Goal: Information Seeking & Learning: Learn about a topic

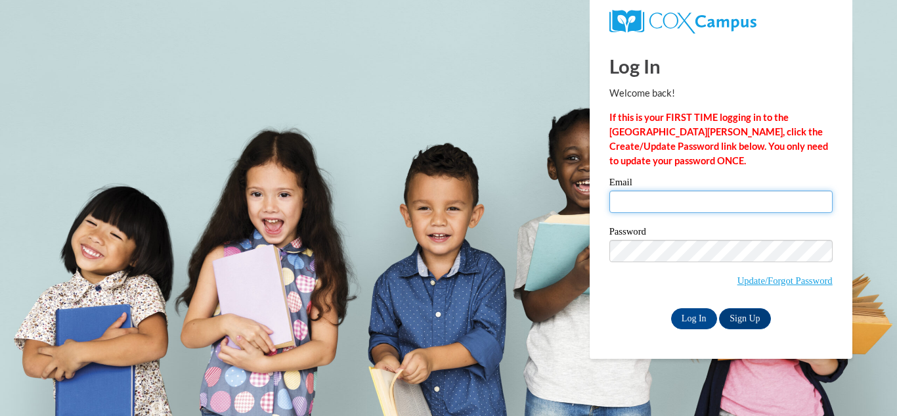
click at [621, 204] on input "Email" at bounding box center [720, 201] width 223 height 22
type input "raye7403@gmail.com"
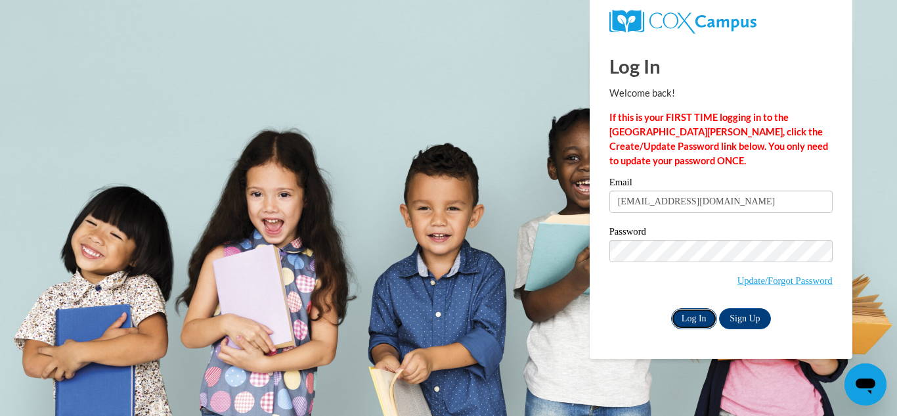
click at [681, 315] on input "Log In" at bounding box center [694, 318] width 46 height 21
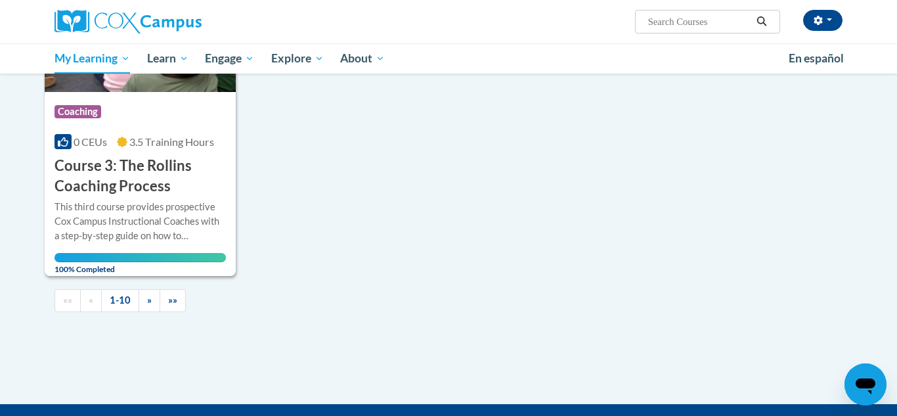
scroll to position [1411, 0]
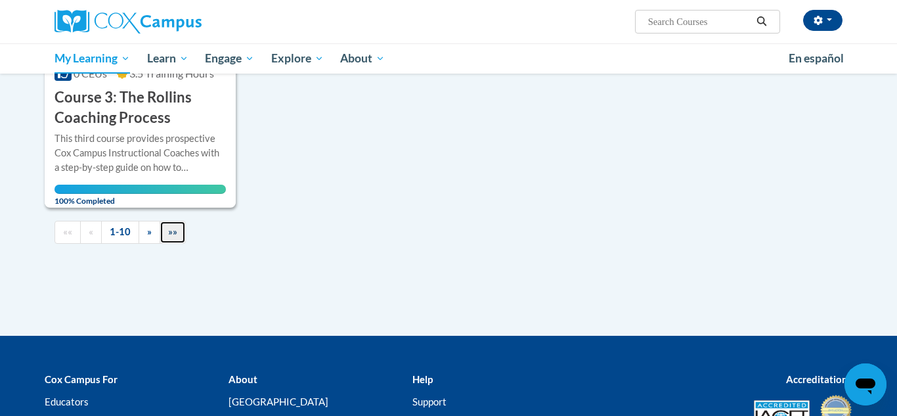
click at [173, 232] on span "»»" at bounding box center [172, 231] width 9 height 11
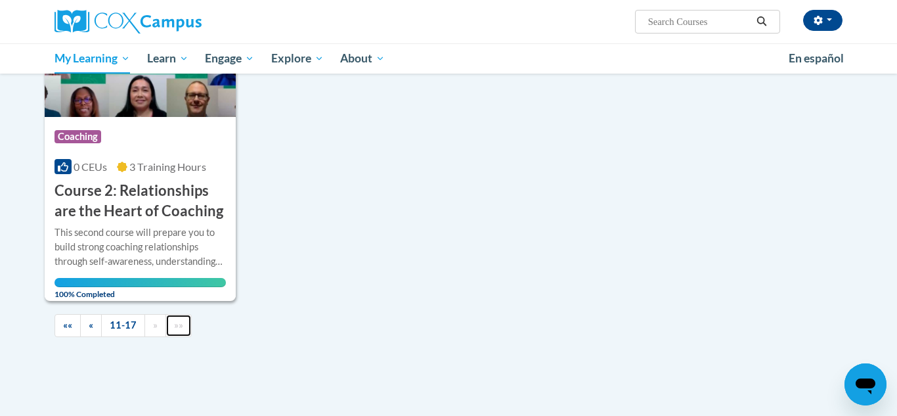
scroll to position [1016, 0]
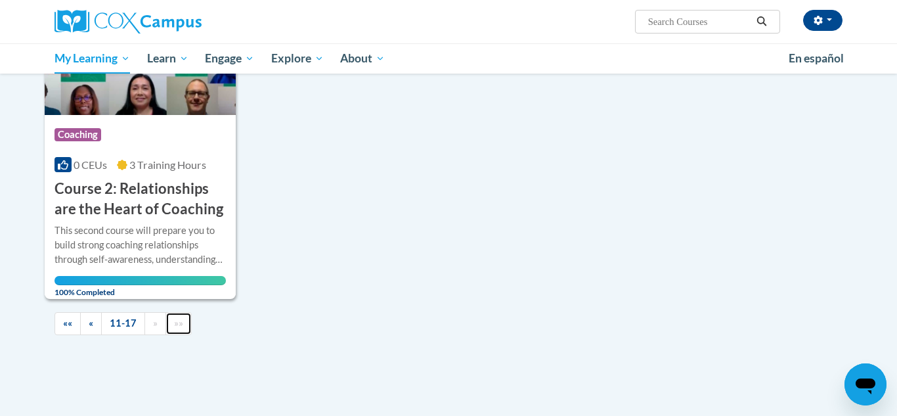
click at [181, 329] on link "»»" at bounding box center [179, 323] width 26 height 23
click at [177, 329] on link "»»" at bounding box center [179, 323] width 26 height 23
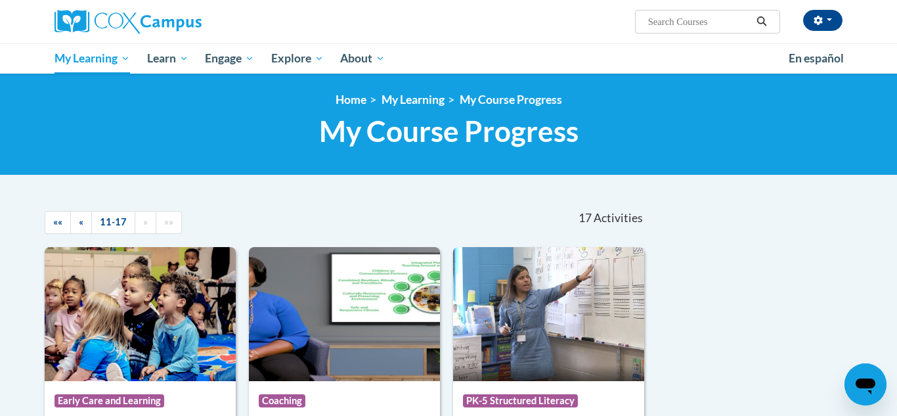
scroll to position [0, 0]
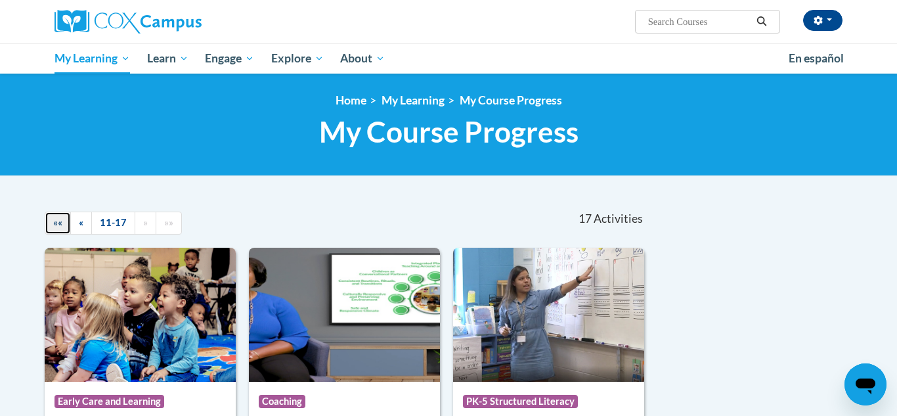
click at [52, 225] on link "««" at bounding box center [58, 222] width 26 height 23
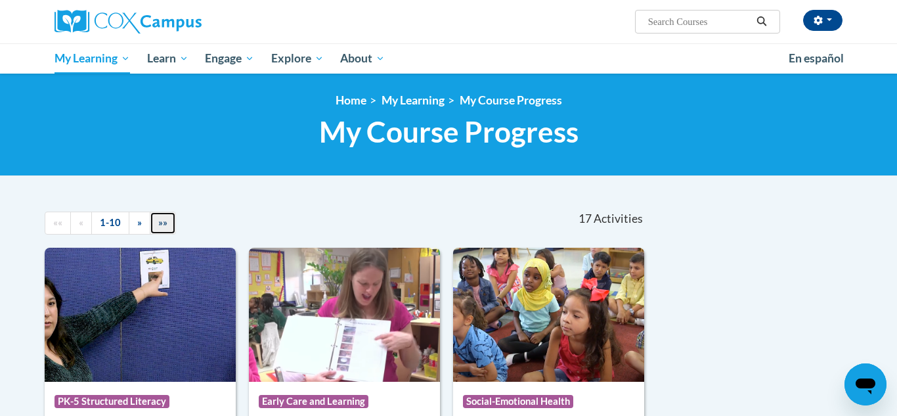
click at [164, 229] on link "»»" at bounding box center [163, 222] width 26 height 23
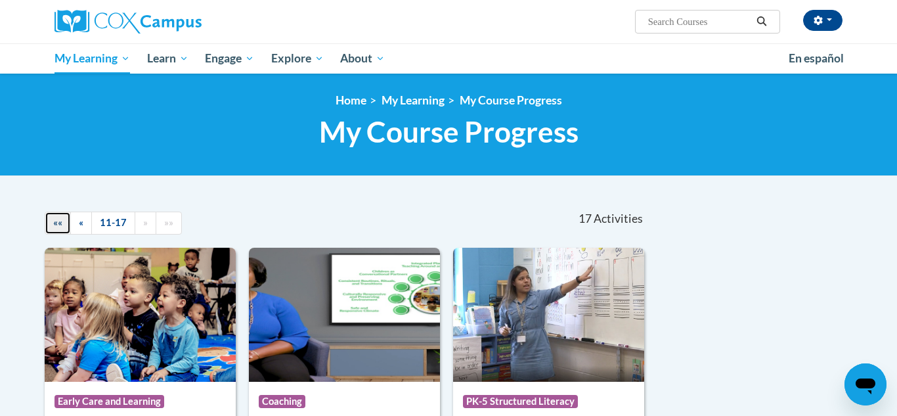
click at [60, 223] on span "««" at bounding box center [57, 222] width 9 height 11
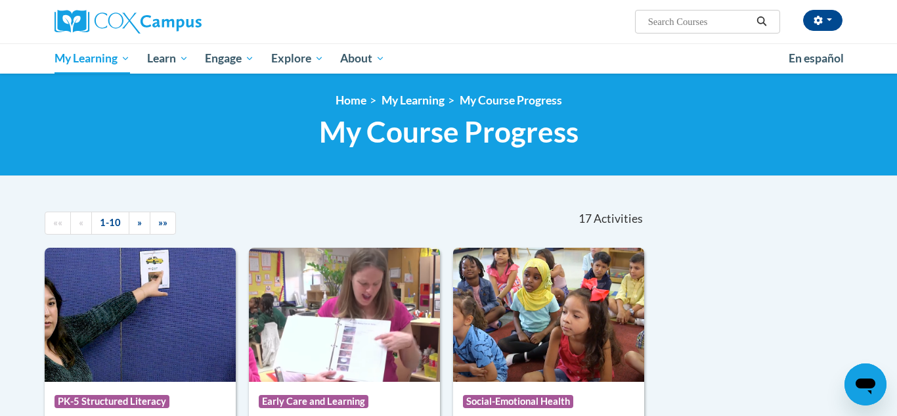
click at [356, 107] on li "Home" at bounding box center [351, 100] width 31 height 14
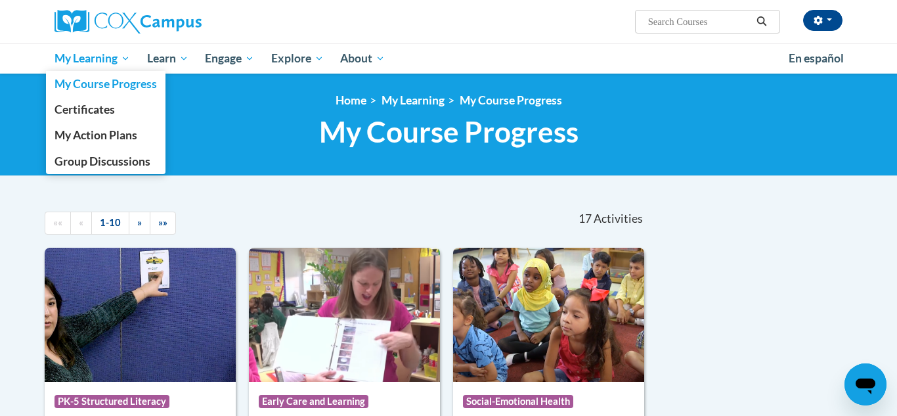
click at [120, 64] on span "My Learning" at bounding box center [93, 59] width 76 height 16
click at [113, 81] on span "My Course Progress" at bounding box center [106, 84] width 102 height 14
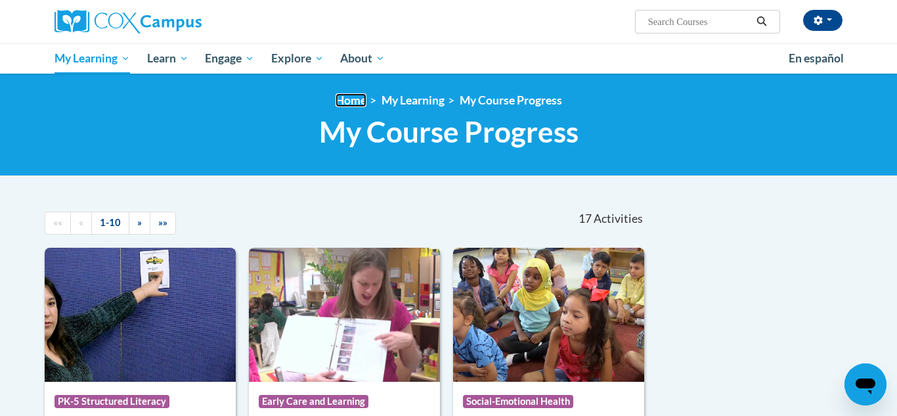
click at [353, 99] on link "Home" at bounding box center [351, 100] width 31 height 14
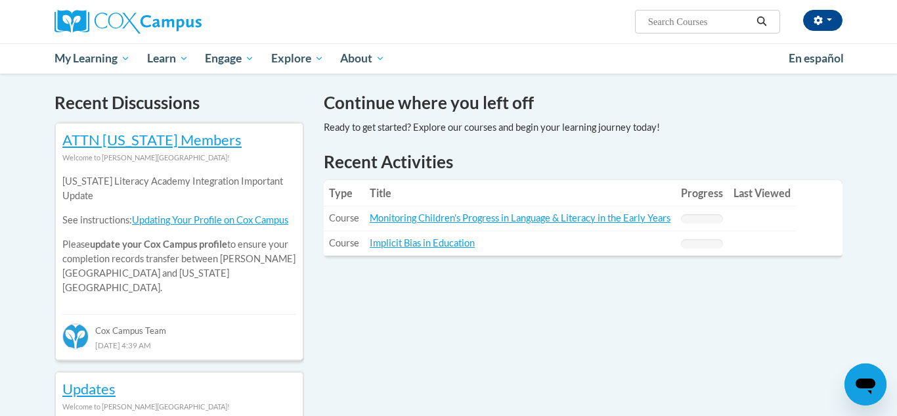
scroll to position [434, 0]
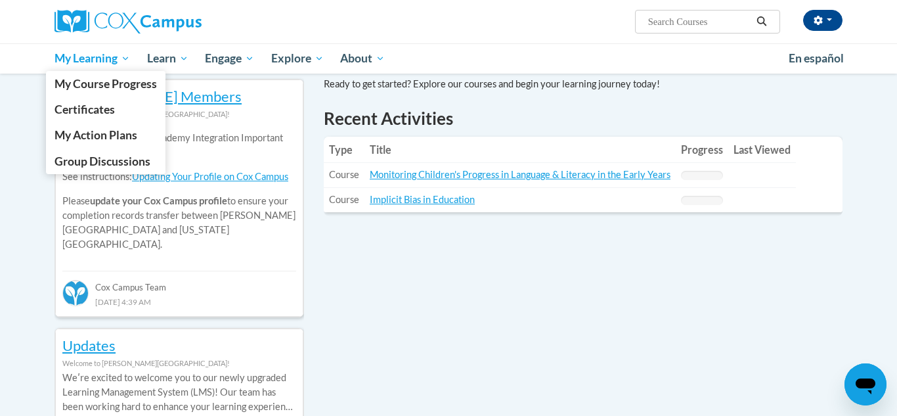
click at [74, 65] on span "My Learning" at bounding box center [93, 59] width 76 height 16
click at [93, 64] on span "My Learning" at bounding box center [93, 59] width 76 height 16
click at [72, 56] on span "My Learning" at bounding box center [93, 59] width 76 height 16
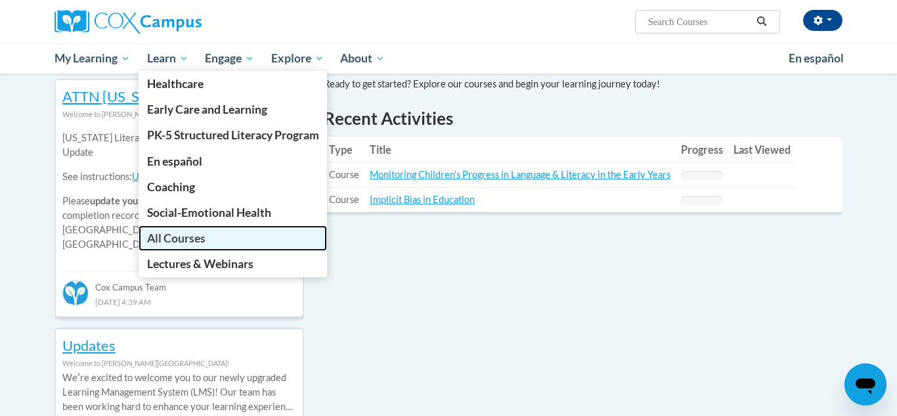
click at [188, 248] on link "All Courses" at bounding box center [233, 238] width 189 height 26
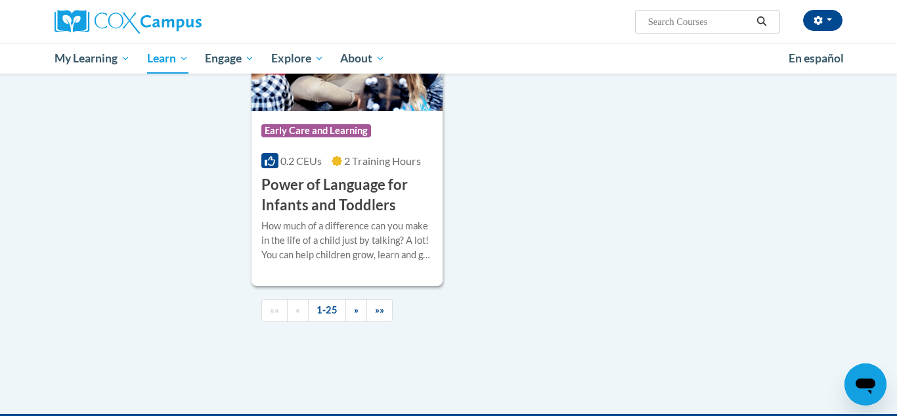
scroll to position [3078, 0]
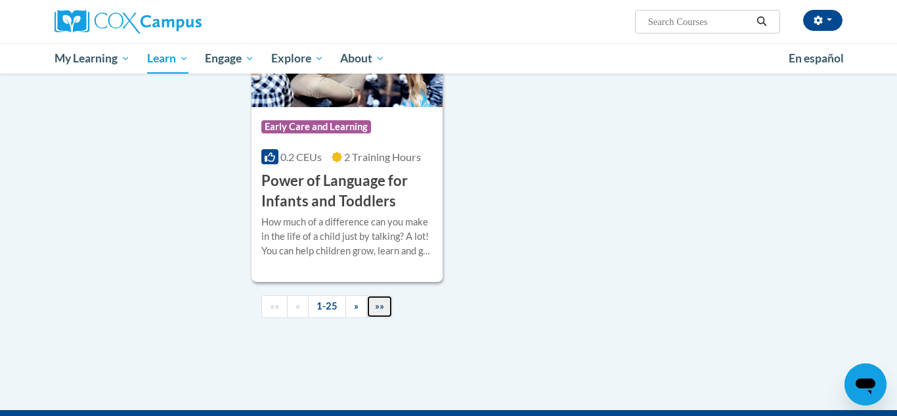
click at [374, 318] on link "»»" at bounding box center [379, 306] width 26 height 23
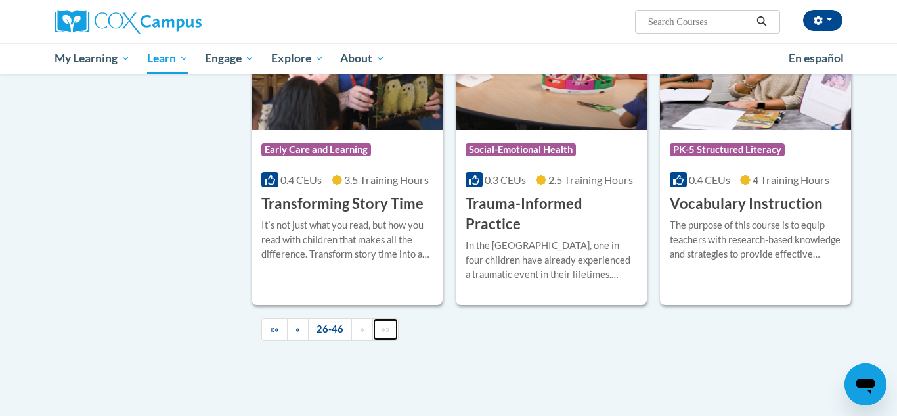
scroll to position [2255, 0]
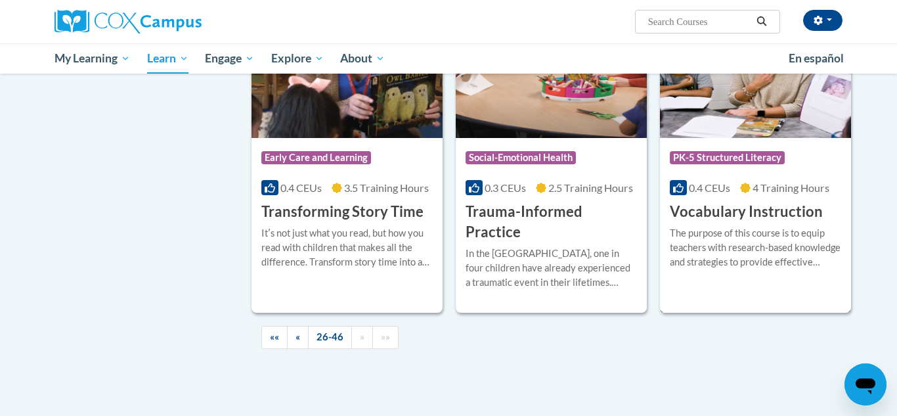
click at [717, 154] on div "Course Category: PK-5 Structured Literacy 0.4 CEUs 4 Training Hours COURSE Voca…" at bounding box center [755, 180] width 191 height 84
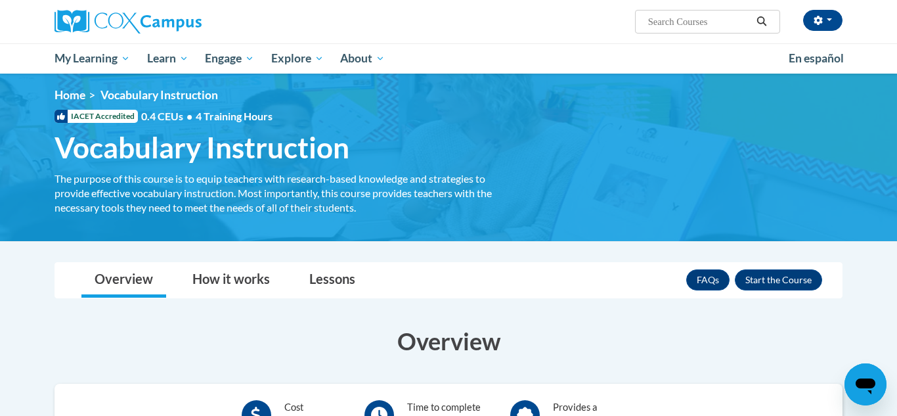
scroll to position [7, 0]
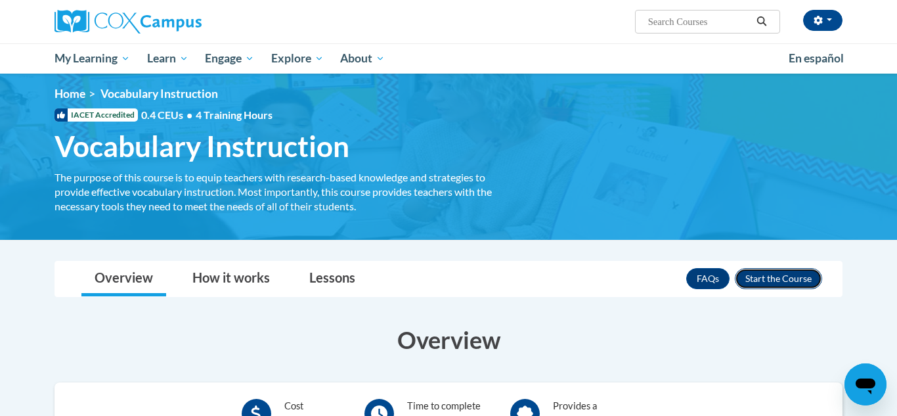
click at [761, 282] on button "Enroll" at bounding box center [778, 278] width 87 height 21
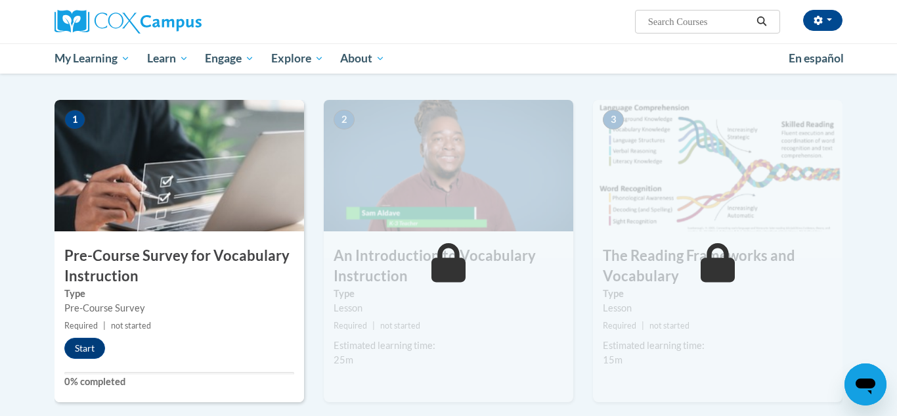
scroll to position [244, 0]
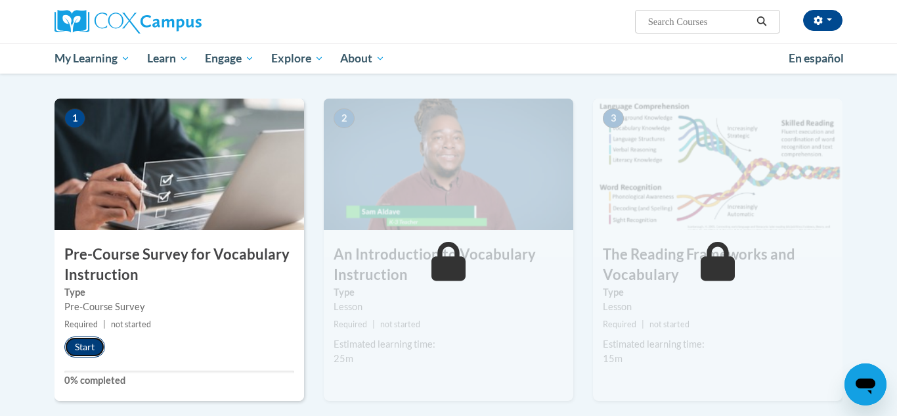
click at [87, 353] on button "Start" at bounding box center [84, 346] width 41 height 21
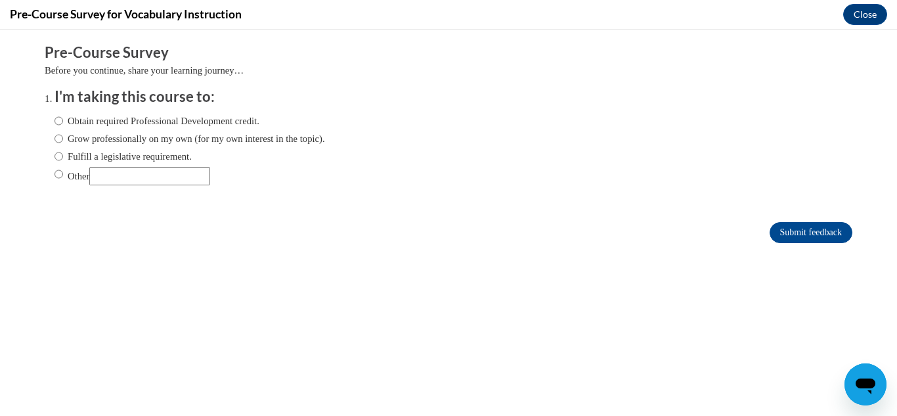
scroll to position [0, 0]
click at [57, 140] on input "Grow professionally on my own (for my own interest in the topic)." at bounding box center [59, 138] width 9 height 14
radio input "true"
click at [807, 235] on input "Submit feedback" at bounding box center [811, 232] width 83 height 21
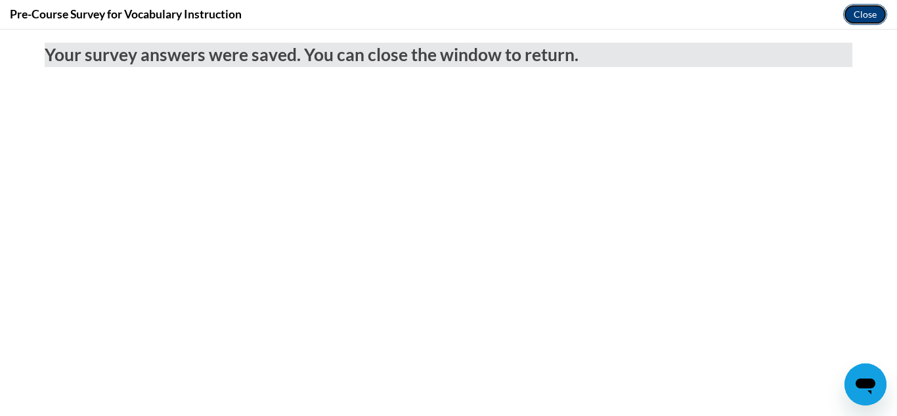
click at [877, 22] on button "Close" at bounding box center [865, 14] width 44 height 21
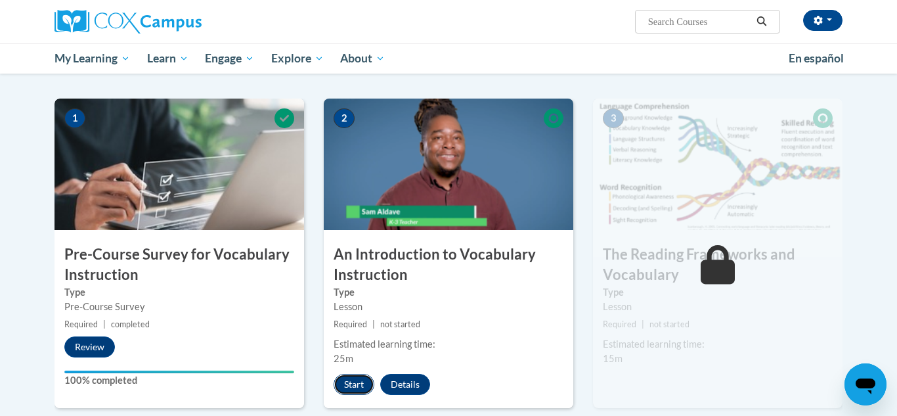
click at [359, 384] on button "Start" at bounding box center [354, 384] width 41 height 21
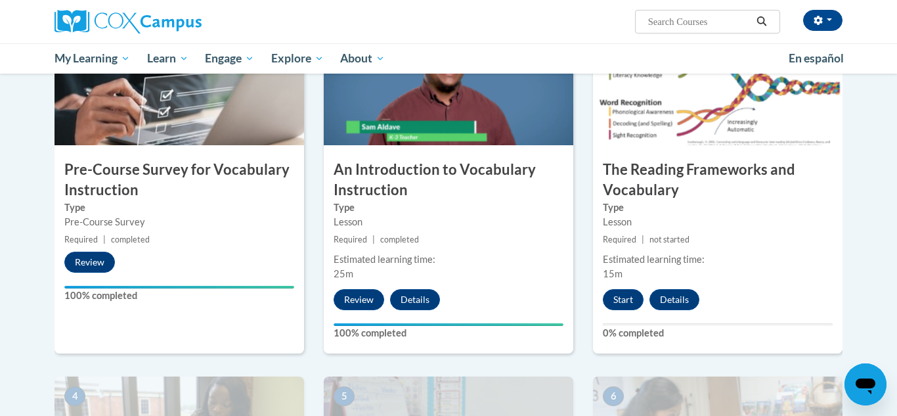
scroll to position [345, 0]
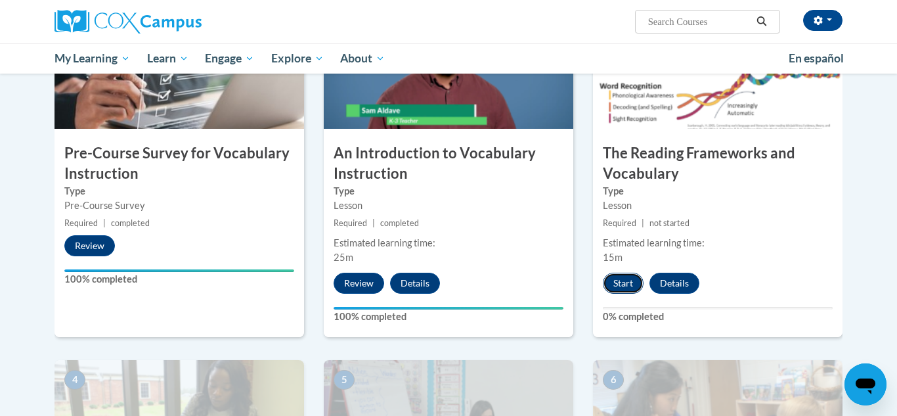
click at [630, 282] on button "Start" at bounding box center [623, 283] width 41 height 21
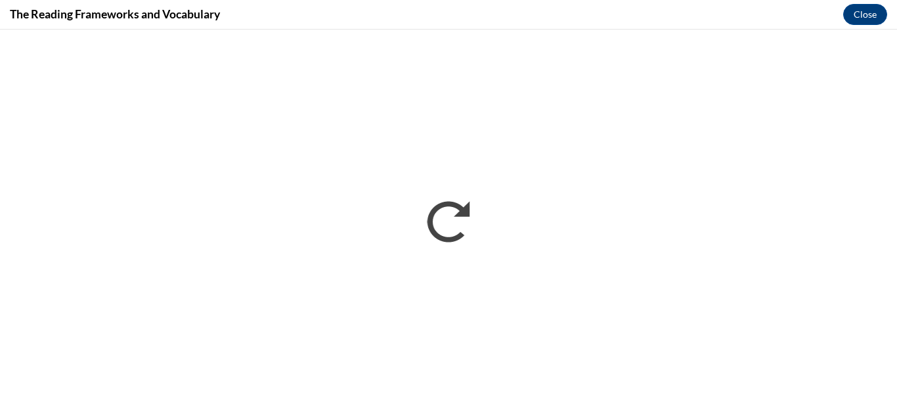
scroll to position [0, 0]
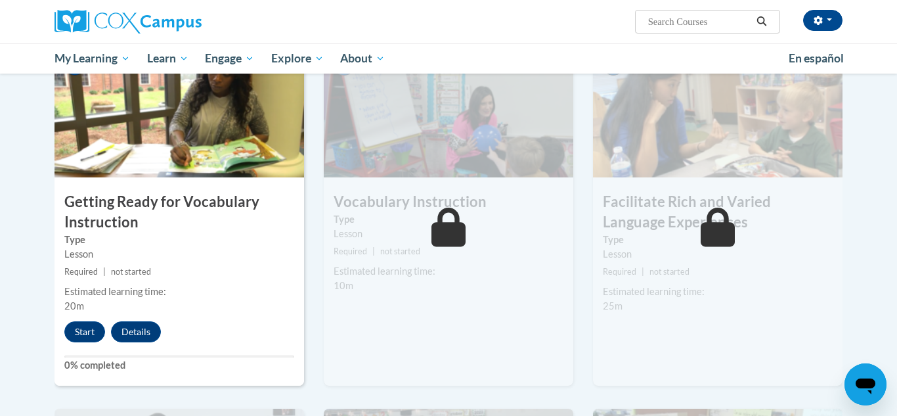
scroll to position [670, 0]
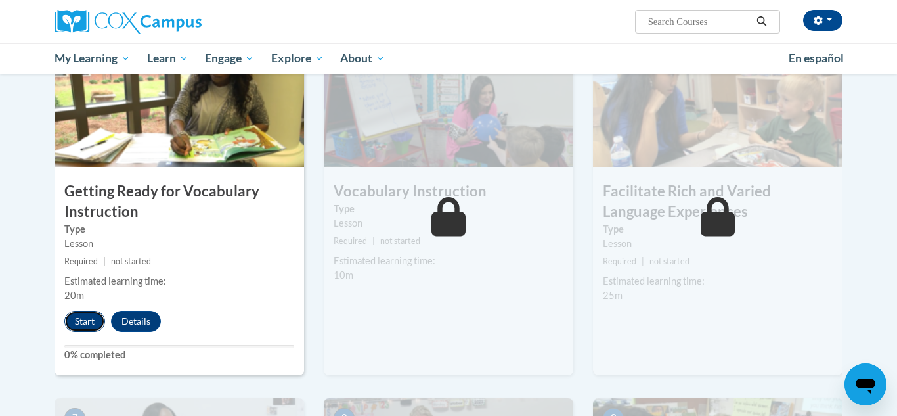
click at [87, 320] on button "Start" at bounding box center [84, 321] width 41 height 21
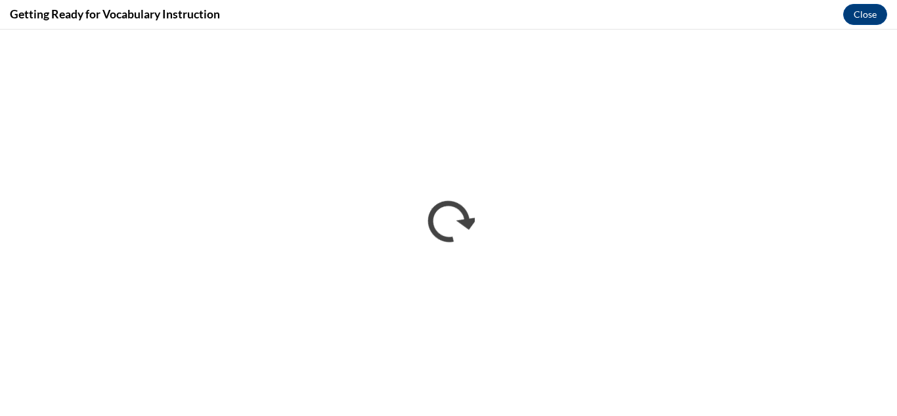
scroll to position [0, 0]
